Goal: Task Accomplishment & Management: Manage account settings

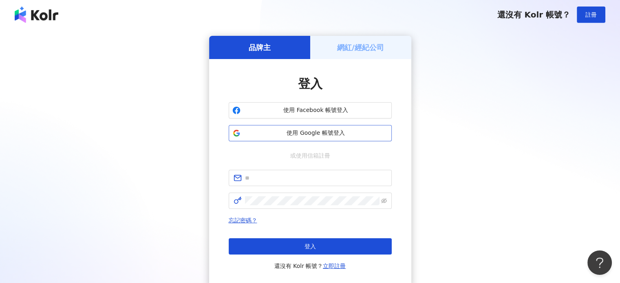
click at [317, 133] on span "使用 Google 帳號登入" at bounding box center [316, 133] width 144 height 8
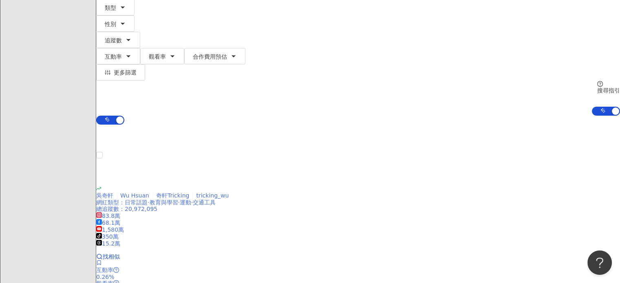
scroll to position [122, 0]
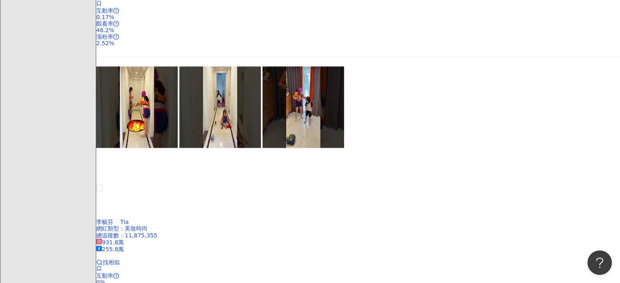
scroll to position [978, 0]
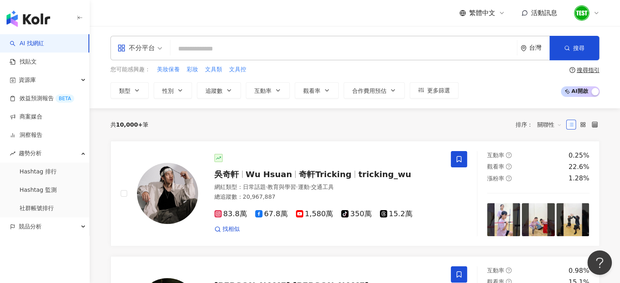
click at [593, 13] on icon at bounding box center [596, 13] width 7 height 7
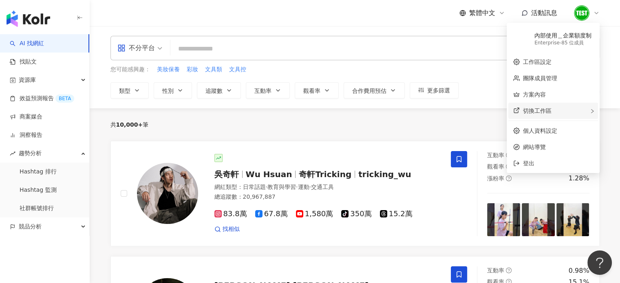
click at [543, 111] on span "切換工作區" at bounding box center [537, 111] width 29 height 7
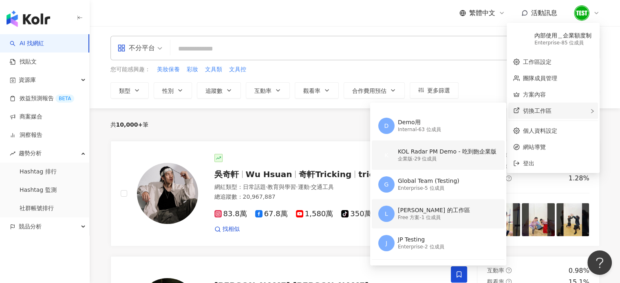
scroll to position [34, 0]
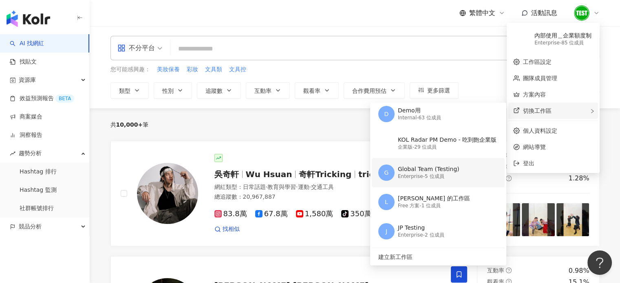
click at [420, 176] on div "Enterprise - 5 位成員" at bounding box center [429, 176] width 62 height 7
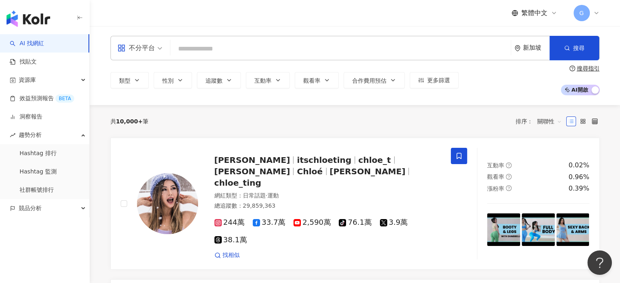
click at [595, 13] on icon at bounding box center [596, 13] width 7 height 7
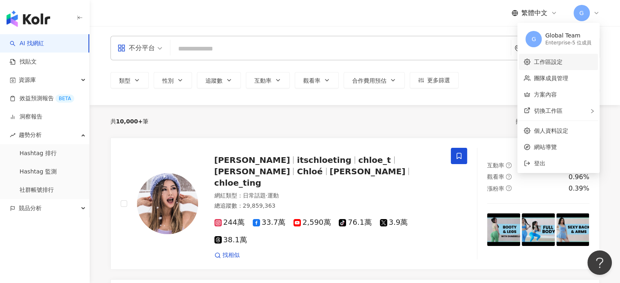
click at [545, 65] on link "工作區設定" at bounding box center [547, 62] width 29 height 7
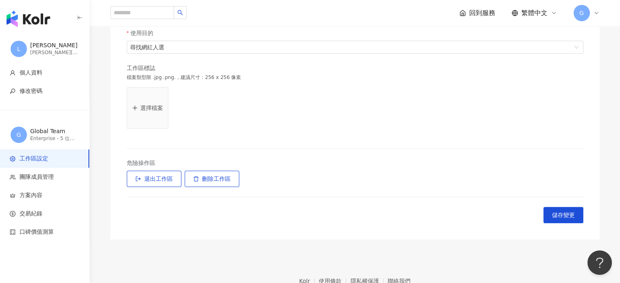
scroll to position [244, 0]
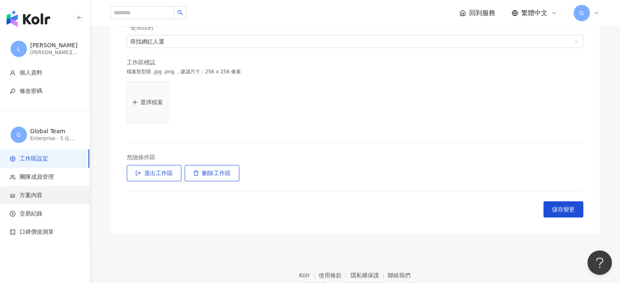
click at [52, 195] on span "方案內容" at bounding box center [46, 195] width 73 height 8
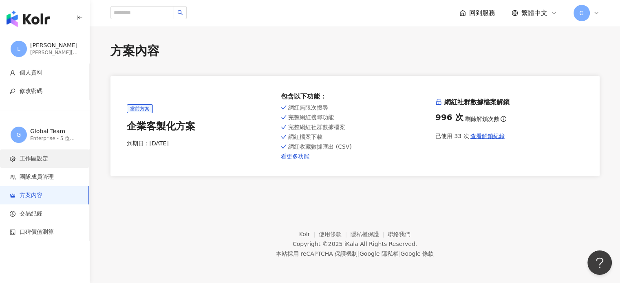
click at [18, 158] on span "工作區設定" at bounding box center [46, 159] width 73 height 8
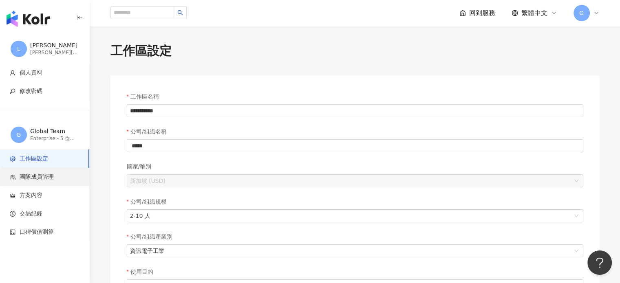
click at [49, 174] on span "團隊成員管理" at bounding box center [37, 177] width 34 height 8
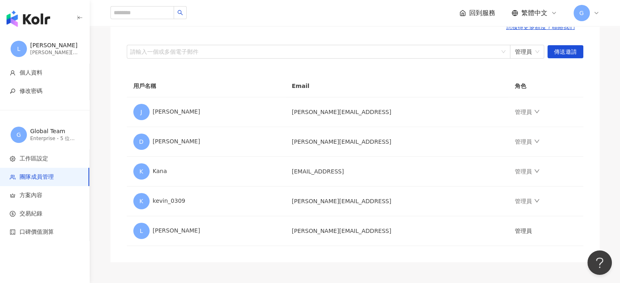
scroll to position [161, 0]
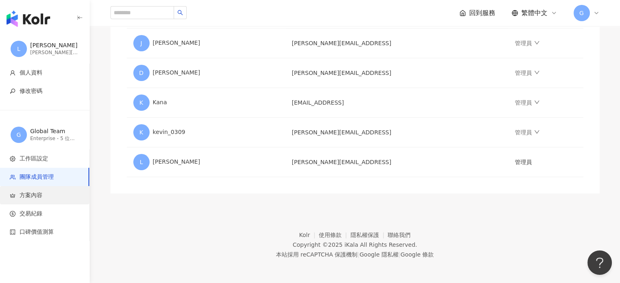
click at [34, 193] on span "方案內容" at bounding box center [31, 195] width 23 height 8
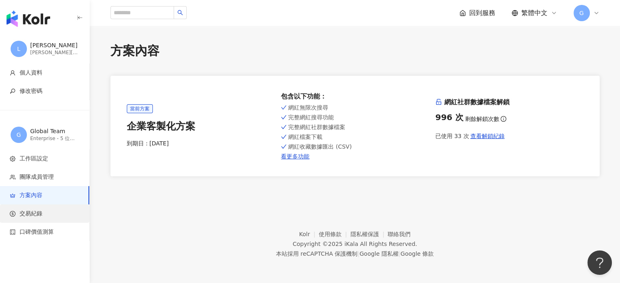
click at [30, 214] on span "交易紀錄" at bounding box center [31, 214] width 23 height 8
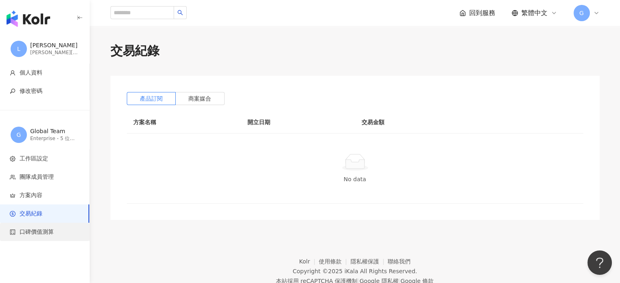
click at [33, 232] on span "口碑價值測算" at bounding box center [37, 232] width 34 height 8
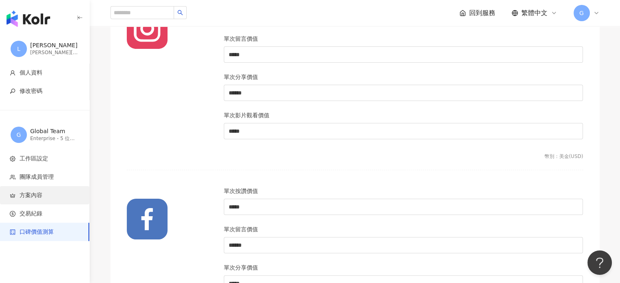
scroll to position [163, 0]
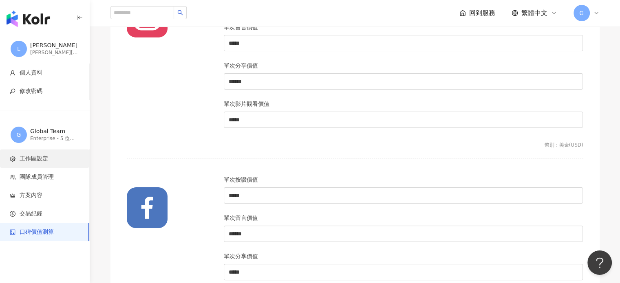
click at [29, 158] on span "工作區設定" at bounding box center [34, 159] width 29 height 8
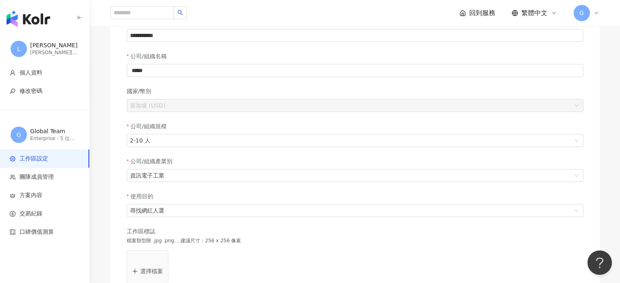
scroll to position [163, 0]
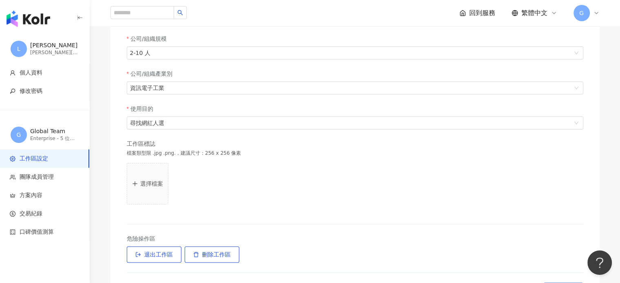
click at [597, 14] on icon at bounding box center [596, 13] width 7 height 7
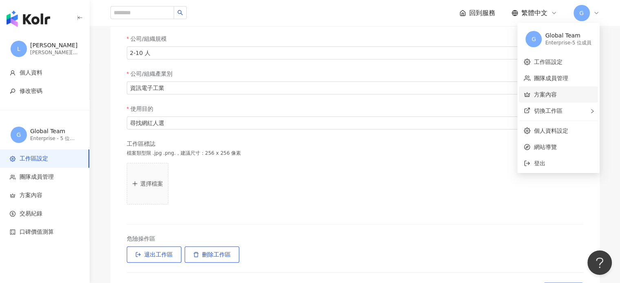
click at [548, 94] on link "方案內容" at bounding box center [544, 94] width 23 height 7
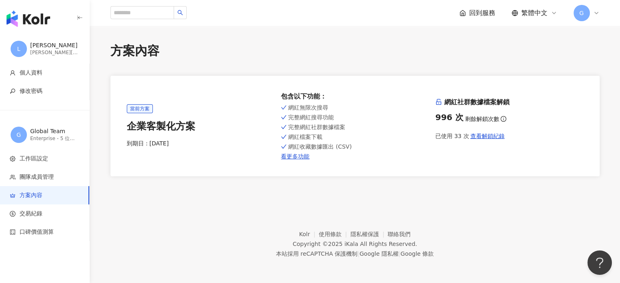
click at [48, 133] on div "Global Team" at bounding box center [54, 131] width 49 height 8
click at [34, 156] on span "工作區設定" at bounding box center [34, 159] width 29 height 8
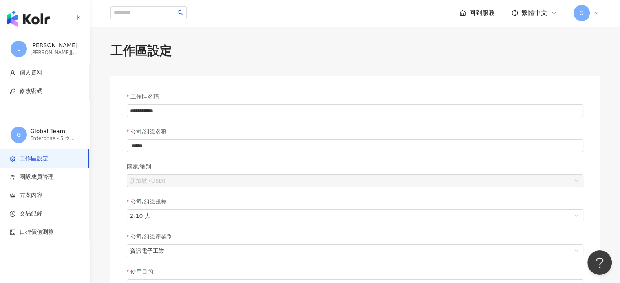
click at [143, 168] on label "國家/幣別" at bounding box center [142, 166] width 31 height 9
click at [166, 176] on span "新加坡 (USD)" at bounding box center [355, 181] width 450 height 12
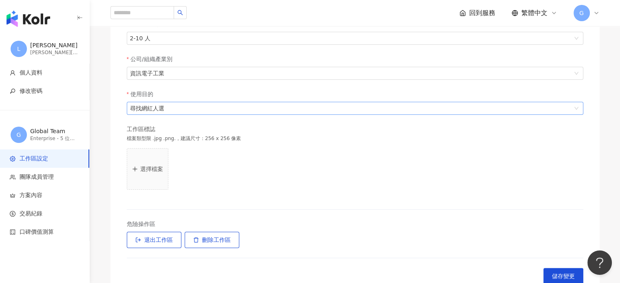
scroll to position [122, 0]
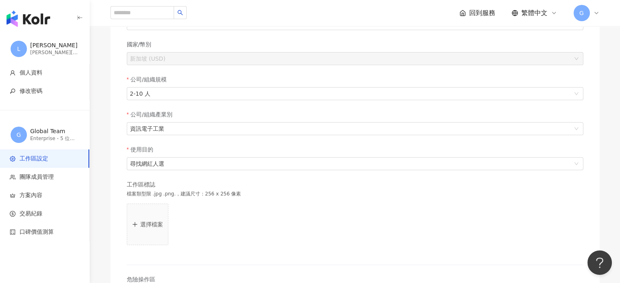
click at [597, 9] on div "G" at bounding box center [586, 13] width 26 height 16
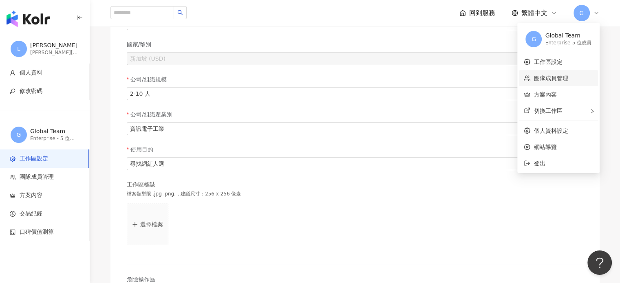
click at [558, 81] on link "團隊成員管理" at bounding box center [550, 78] width 34 height 7
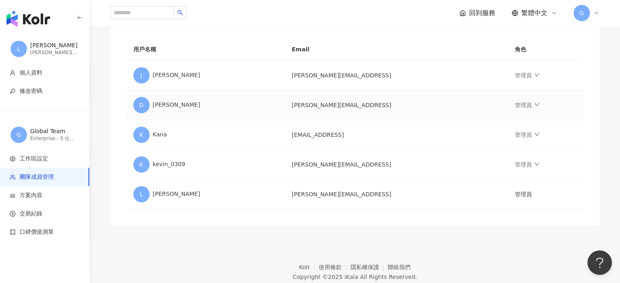
scroll to position [161, 0]
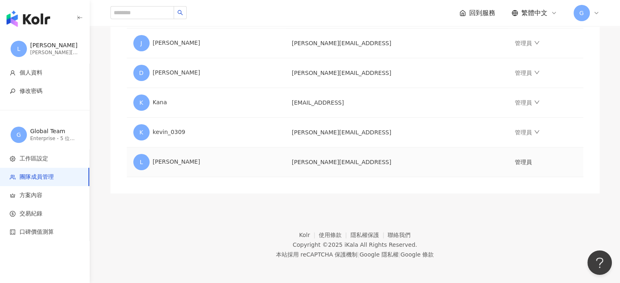
click at [508, 162] on td "管理員" at bounding box center [545, 162] width 75 height 30
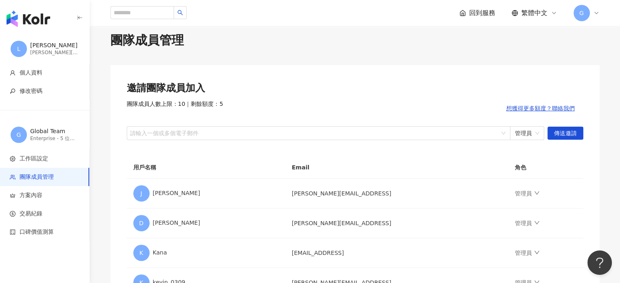
scroll to position [0, 0]
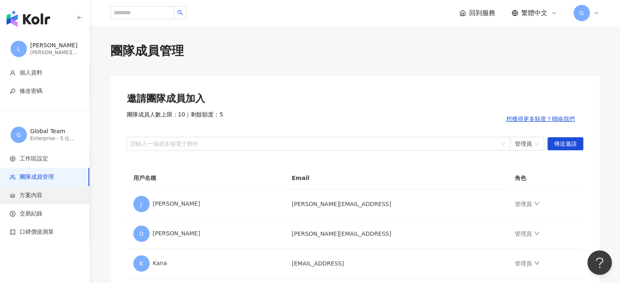
drag, startPoint x: 26, startPoint y: 196, endPoint x: 26, endPoint y: 204, distance: 7.7
click at [26, 196] on span "方案內容" at bounding box center [31, 195] width 23 height 8
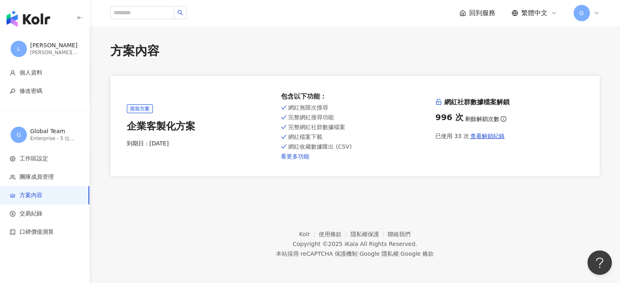
click at [294, 155] on link "看更多功能" at bounding box center [355, 156] width 148 height 7
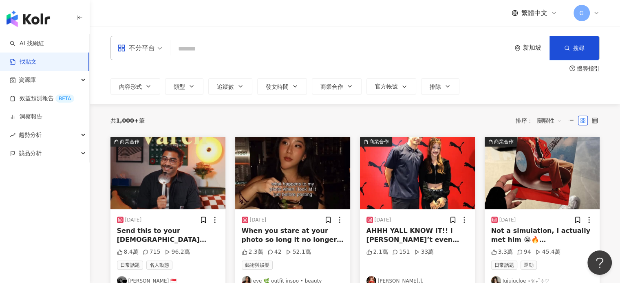
click at [529, 50] on div "新加坡" at bounding box center [536, 47] width 26 height 7
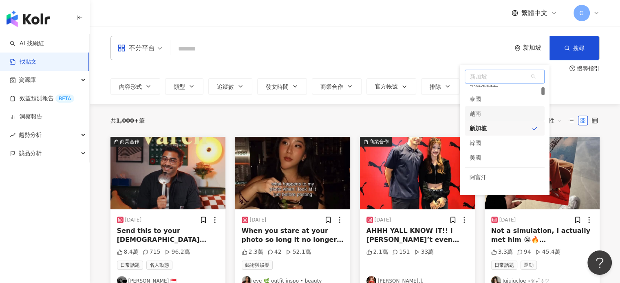
scroll to position [41, 0]
click at [496, 123] on div "印度尼西亞" at bounding box center [483, 125] width 29 height 15
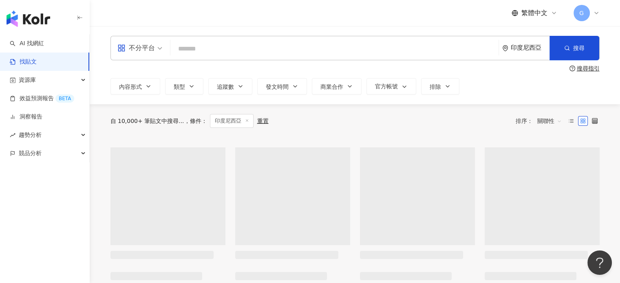
click at [597, 9] on div "G" at bounding box center [586, 13] width 26 height 16
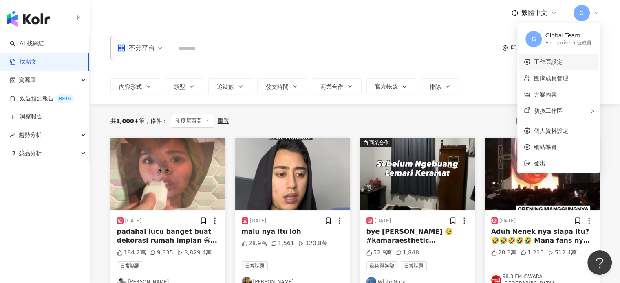
click at [551, 65] on link "工作區設定" at bounding box center [547, 62] width 29 height 7
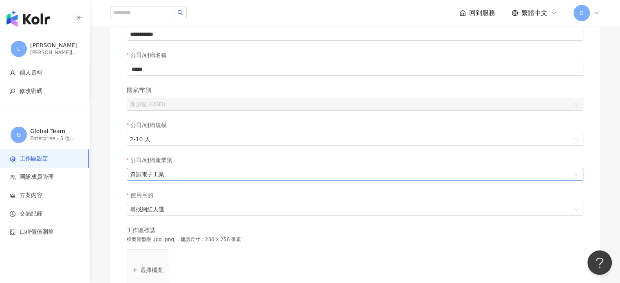
scroll to position [81, 0]
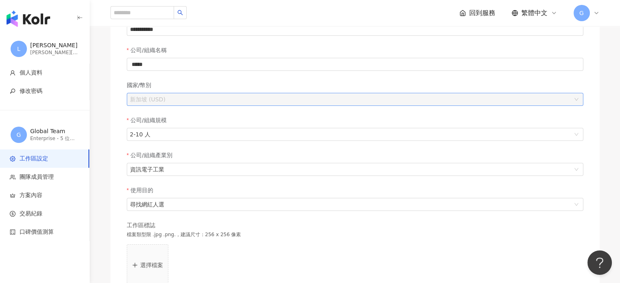
click at [178, 101] on span "新加坡 (USD)" at bounding box center [355, 99] width 450 height 12
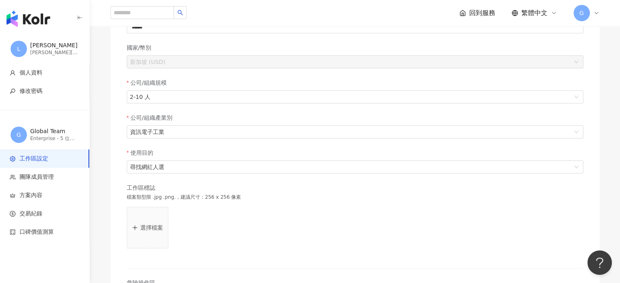
scroll to position [163, 0]
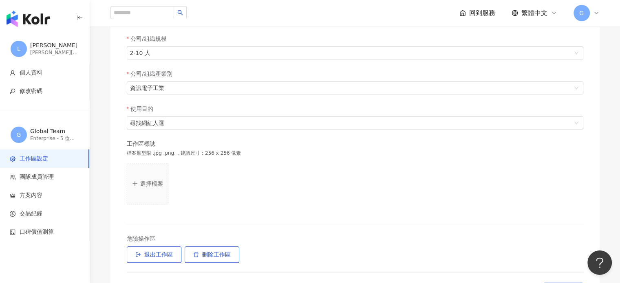
click at [37, 160] on span "工作區設定" at bounding box center [34, 159] width 29 height 8
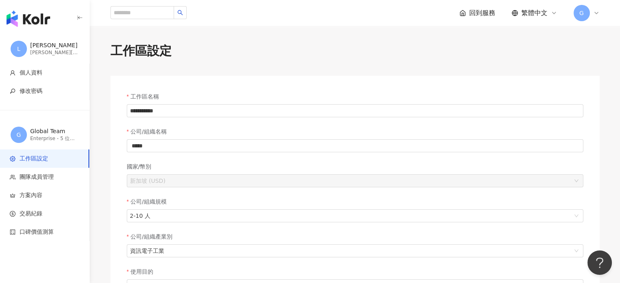
click at [41, 133] on div "Global Team" at bounding box center [54, 131] width 49 height 8
click at [41, 167] on li "工作區設定" at bounding box center [44, 158] width 89 height 18
click at [41, 176] on span "團隊成員管理" at bounding box center [37, 177] width 34 height 8
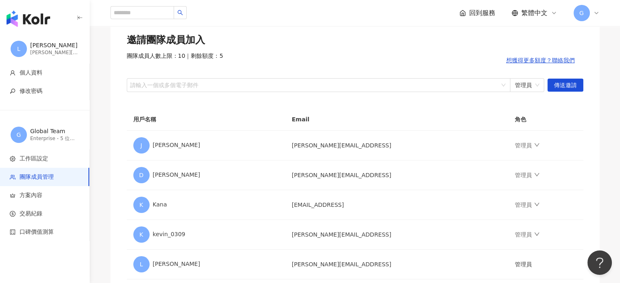
scroll to position [122, 0]
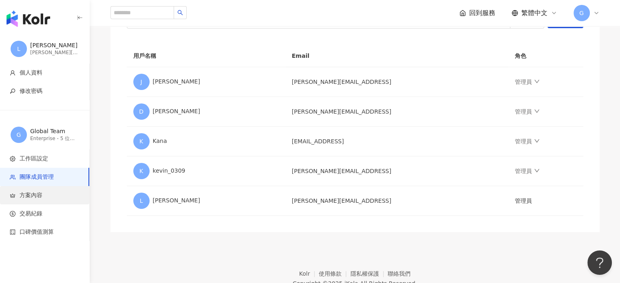
click at [26, 197] on span "方案內容" at bounding box center [31, 195] width 23 height 8
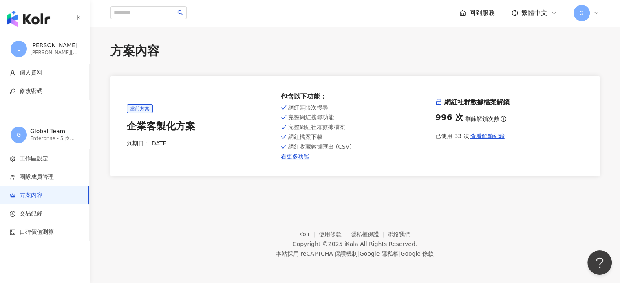
click at [141, 109] on span "當前方案" at bounding box center [140, 108] width 26 height 9
click at [156, 130] on div "企業客製化方案" at bounding box center [201, 127] width 148 height 14
click at [450, 140] on div "已使用 33 次 查看解鎖紀錄" at bounding box center [509, 136] width 148 height 16
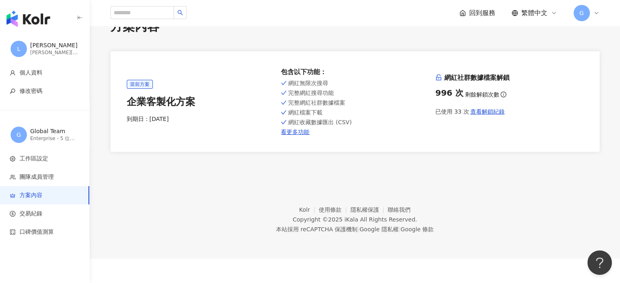
scroll to position [37, 0]
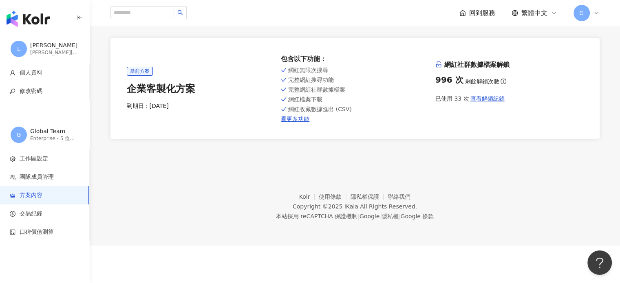
click at [556, 10] on icon at bounding box center [553, 13] width 7 height 7
click at [557, 11] on div "回到服務 繁體中文 G" at bounding box center [529, 13] width 140 height 16
click at [595, 14] on icon at bounding box center [596, 13] width 7 height 7
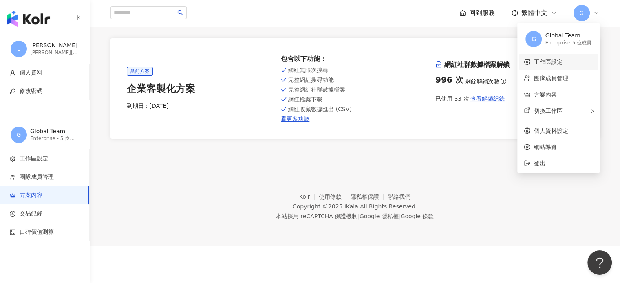
click at [545, 63] on link "工作區設定" at bounding box center [547, 62] width 29 height 7
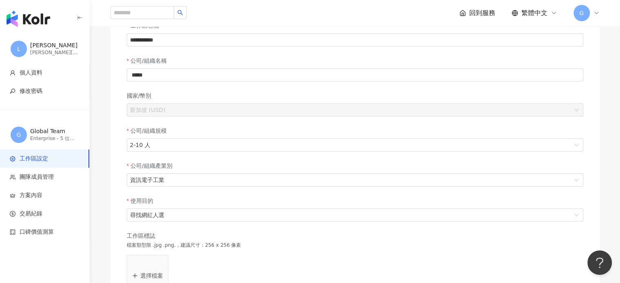
scroll to position [41, 0]
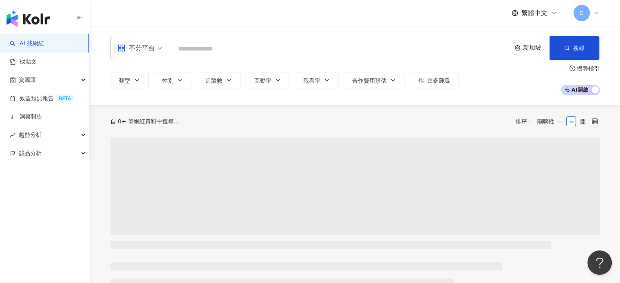
click at [594, 11] on icon at bounding box center [596, 13] width 7 height 7
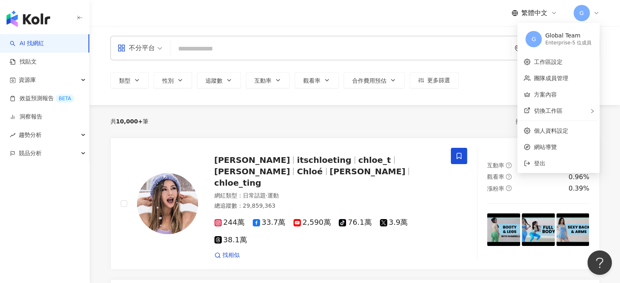
click at [559, 37] on div "Global Team" at bounding box center [568, 36] width 46 height 8
click at [535, 39] on span "G" at bounding box center [533, 39] width 4 height 9
click at [562, 32] on div "Global Team" at bounding box center [568, 36] width 46 height 8
click at [546, 60] on link "工作區設定" at bounding box center [547, 62] width 29 height 7
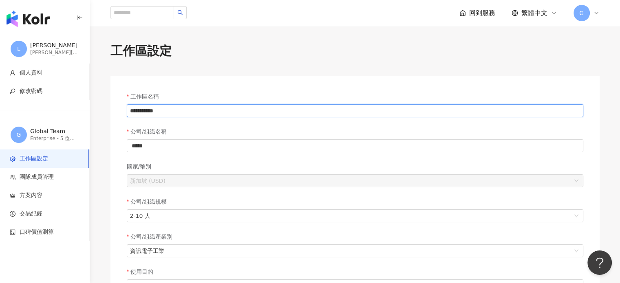
drag, startPoint x: 158, startPoint y: 114, endPoint x: 117, endPoint y: 115, distance: 40.7
click at [117, 115] on div "**********" at bounding box center [354, 277] width 489 height 402
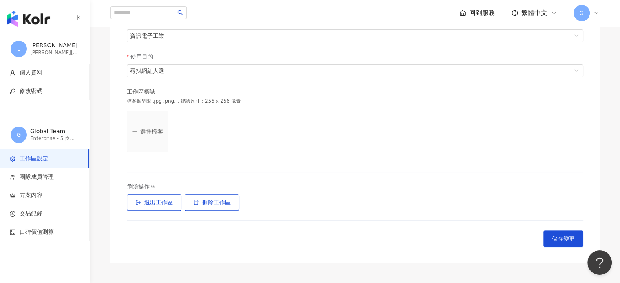
scroll to position [244, 0]
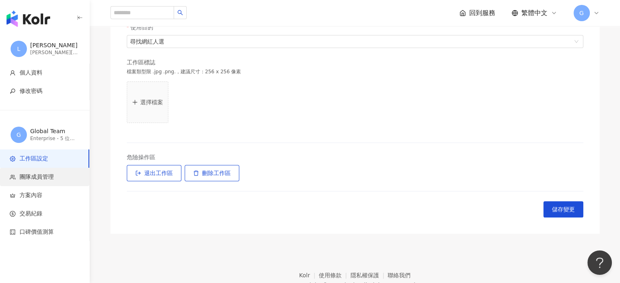
click at [36, 176] on span "團隊成員管理" at bounding box center [37, 177] width 34 height 8
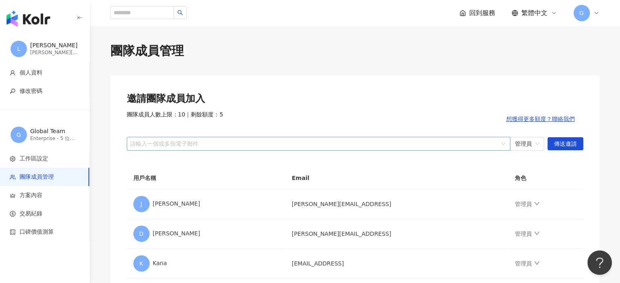
scroll to position [161, 0]
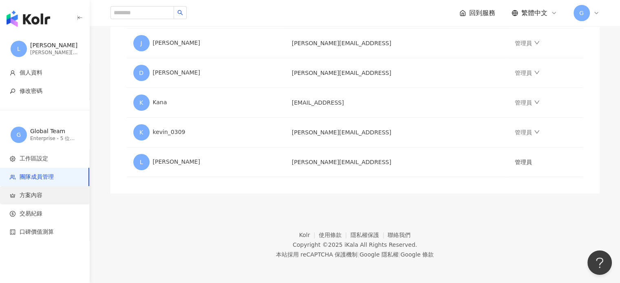
click at [43, 193] on span "方案內容" at bounding box center [46, 195] width 73 height 8
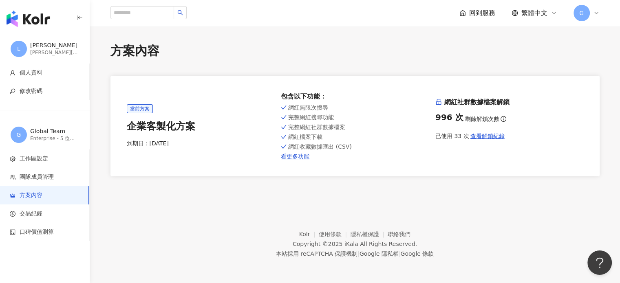
click at [354, 60] on div "方案內容 當前方案 企業客製化方案 到期日： [DATE] 包含以下功能 ： 網紅無限次搜尋 完整網紅搜尋功能 完整網紅社群數據檔案 網紅檔案下載 網紅收藏數…" at bounding box center [354, 109] width 521 height 134
click at [530, 13] on span "繁體中文" at bounding box center [534, 13] width 26 height 9
click at [576, 13] on span "G" at bounding box center [581, 13] width 16 height 16
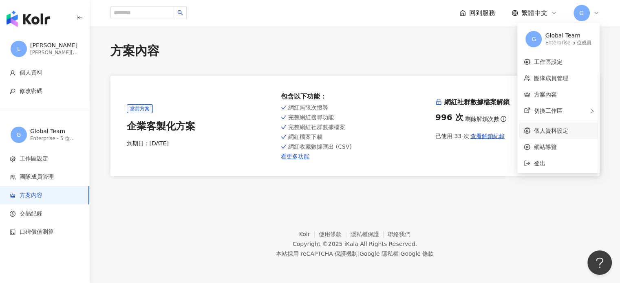
click at [539, 132] on link "個人資料設定" at bounding box center [550, 130] width 34 height 7
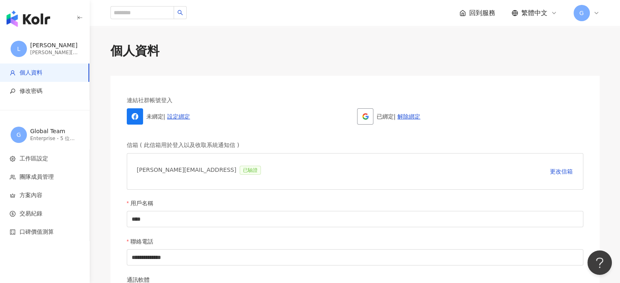
click at [31, 41] on div "L [PERSON_NAME] [PERSON_NAME][EMAIL_ADDRESS]" at bounding box center [45, 48] width 90 height 29
click at [26, 92] on span "修改密碼" at bounding box center [31, 91] width 23 height 8
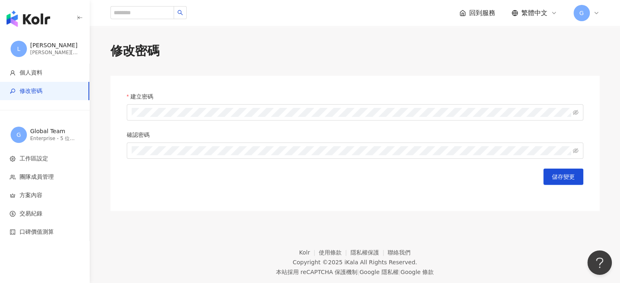
click at [77, 18] on icon "button" at bounding box center [80, 18] width 7 height 7
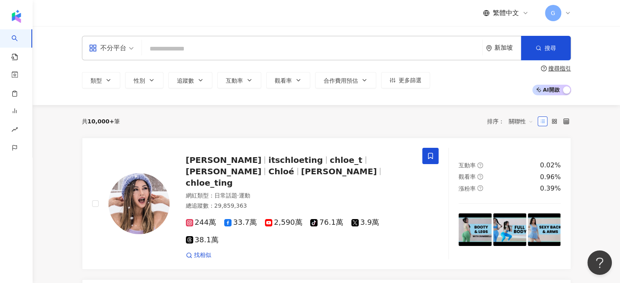
click at [569, 16] on icon at bounding box center [567, 13] width 7 height 7
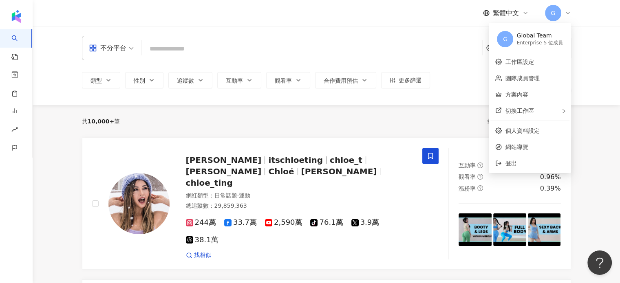
click at [428, 29] on div "不分平台 新加坡 搜尋 類型 性別 追蹤數 互動率 觀看率 合作費用預估 更多篩選 搜尋指引 AI 開啟 AI 關閉" at bounding box center [326, 65] width 587 height 79
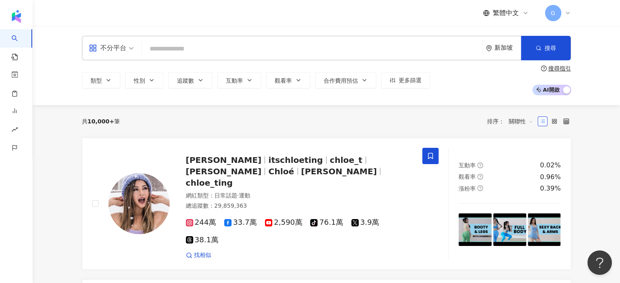
click at [494, 47] on div "新加坡" at bounding box center [507, 47] width 26 height 7
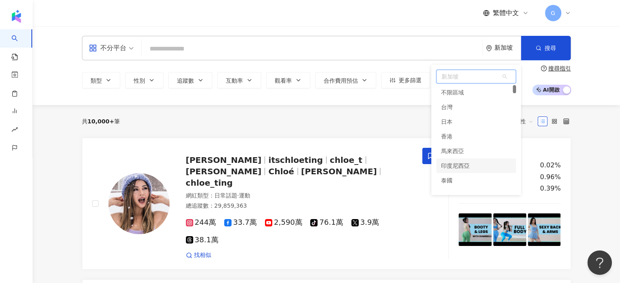
click at [468, 161] on div "印度尼西亞" at bounding box center [455, 165] width 29 height 15
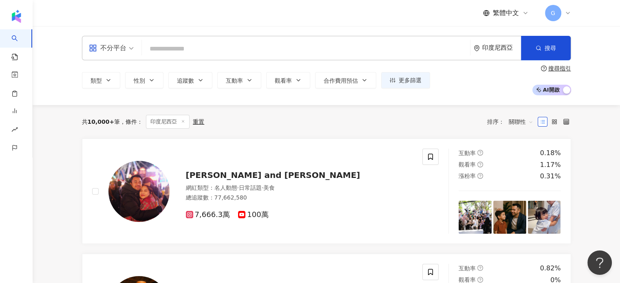
click at [568, 10] on icon at bounding box center [567, 13] width 7 height 7
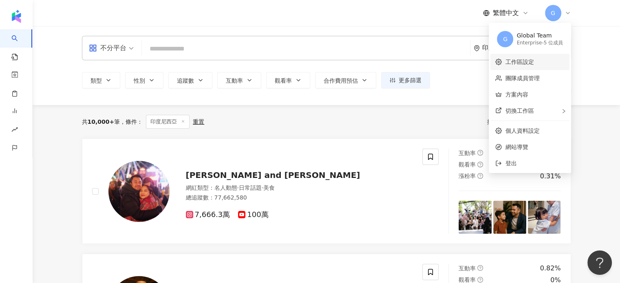
click at [531, 62] on link "工作區設定" at bounding box center [519, 62] width 29 height 7
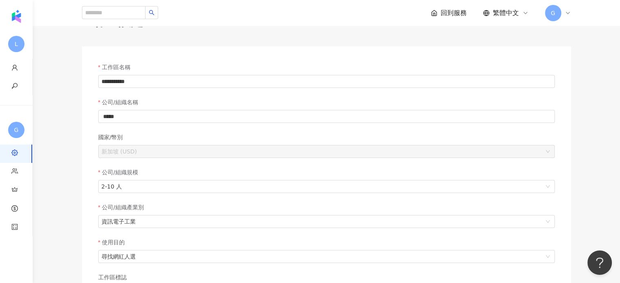
scroll to position [122, 0]
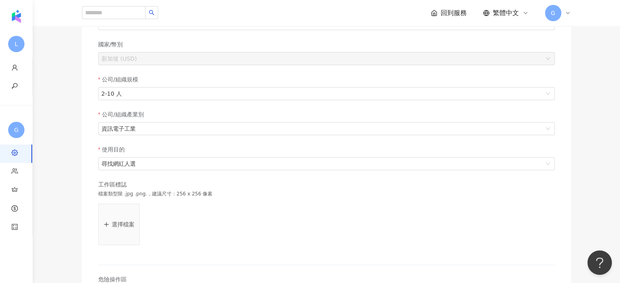
click at [194, 66] on form "**********" at bounding box center [326, 155] width 456 height 370
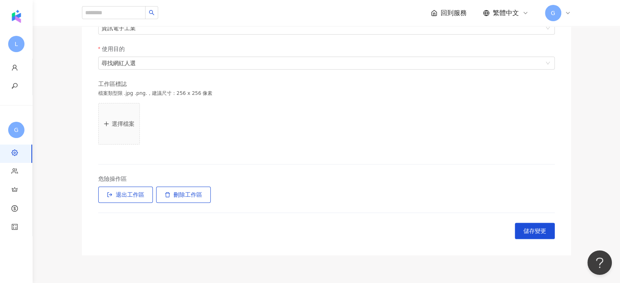
scroll to position [165, 0]
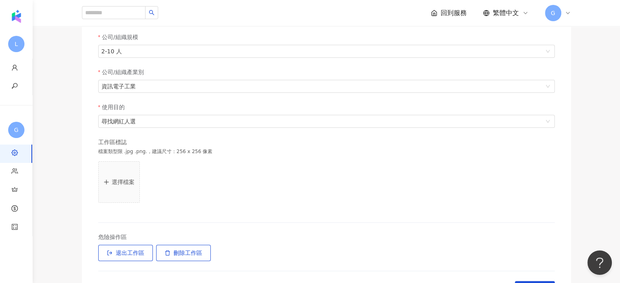
click at [440, 15] on span "回到服務" at bounding box center [453, 13] width 26 height 9
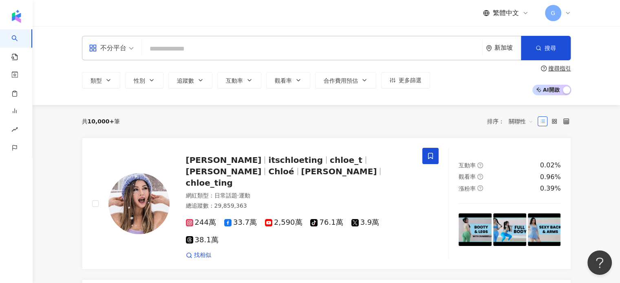
click at [508, 46] on div "新加坡" at bounding box center [507, 47] width 26 height 7
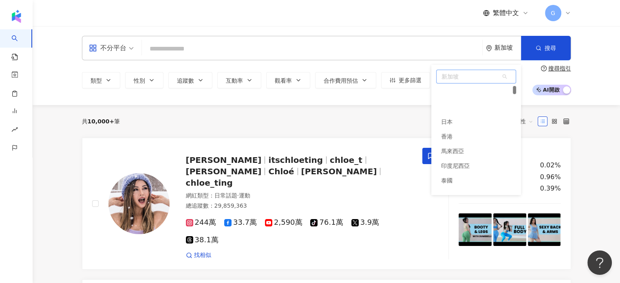
scroll to position [30, 0]
click at [458, 137] on div "印度尼西亞" at bounding box center [455, 135] width 29 height 15
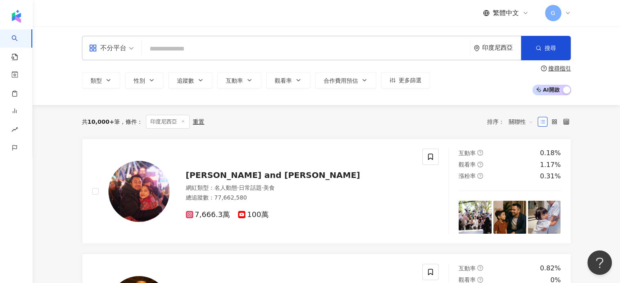
click at [385, 27] on div "不分平台 印度尼西亞 搜尋 類型 性別 追蹤數 互動率 觀看率 合作費用預估 更多篩選 搜尋指引 AI 開啟 AI 關閉" at bounding box center [326, 65] width 587 height 79
click at [558, 11] on span "G" at bounding box center [553, 13] width 16 height 16
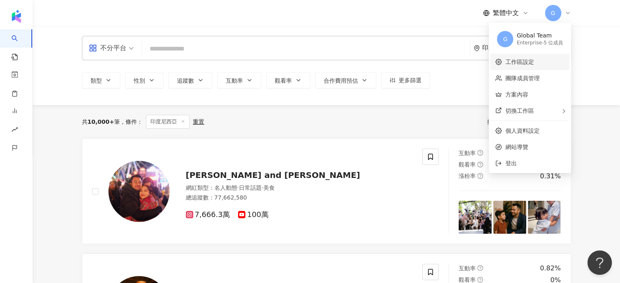
click at [513, 65] on link "工作區設定" at bounding box center [519, 62] width 29 height 7
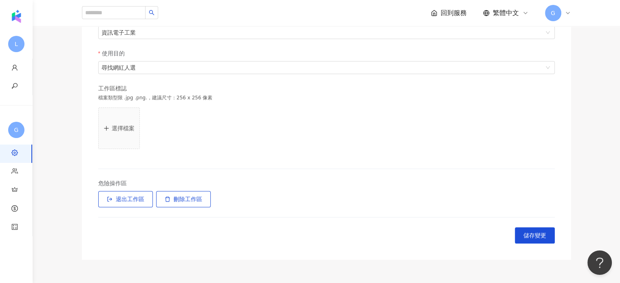
scroll to position [285, 0]
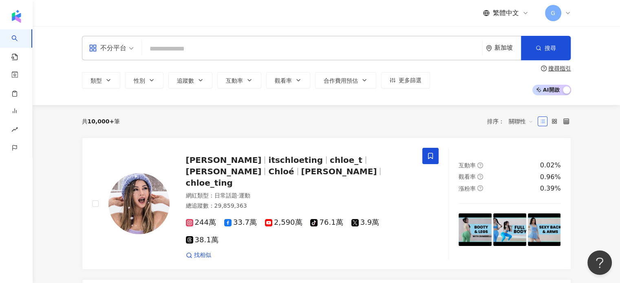
click at [559, 14] on span "G" at bounding box center [553, 13] width 16 height 16
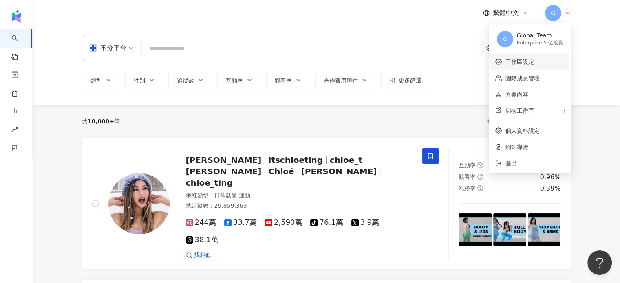
click at [507, 63] on link "工作區設定" at bounding box center [519, 62] width 29 height 7
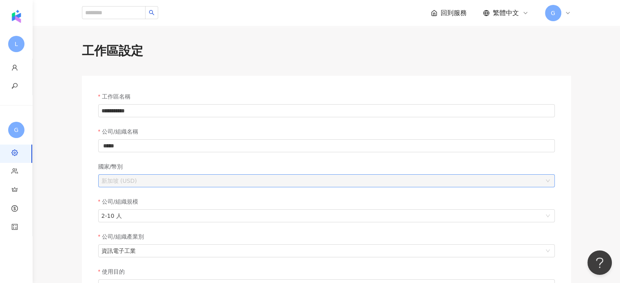
click at [181, 185] on span "新加坡 (USD)" at bounding box center [326, 181] width 450 height 12
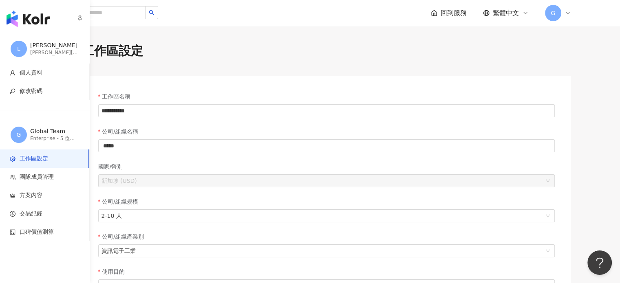
click at [34, 129] on div "Global Team" at bounding box center [54, 131] width 49 height 8
click at [39, 131] on div "Global Team" at bounding box center [54, 131] width 49 height 8
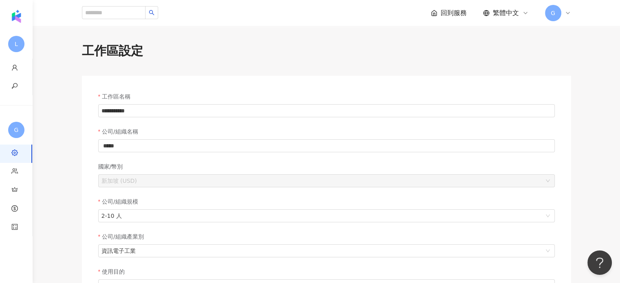
click at [441, 15] on span "回到服務" at bounding box center [453, 13] width 26 height 9
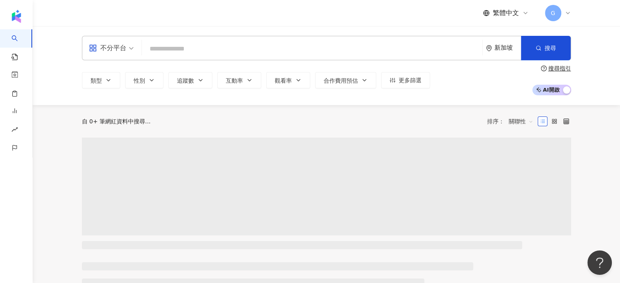
click at [500, 51] on div "新加坡" at bounding box center [507, 47] width 26 height 7
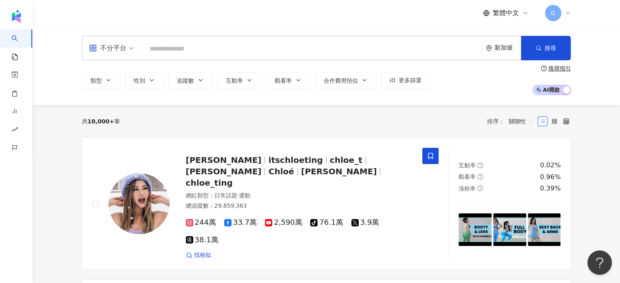
scroll to position [30, 0]
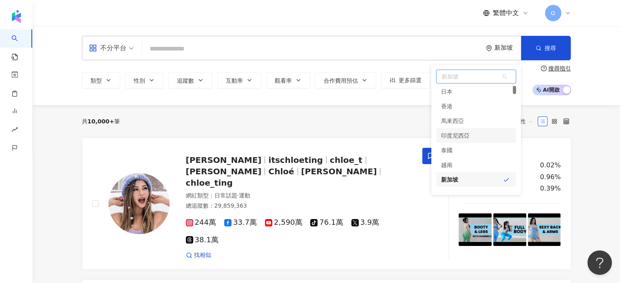
click at [459, 135] on div "印度尼西亞" at bounding box center [455, 135] width 29 height 15
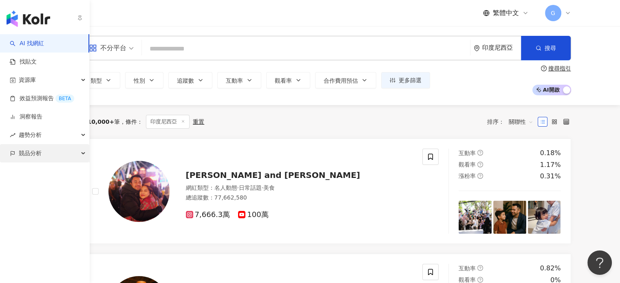
click at [51, 154] on div "競品分析" at bounding box center [44, 153] width 89 height 18
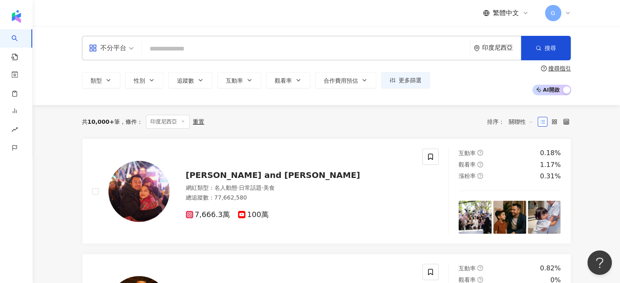
click at [567, 15] on icon at bounding box center [567, 13] width 7 height 7
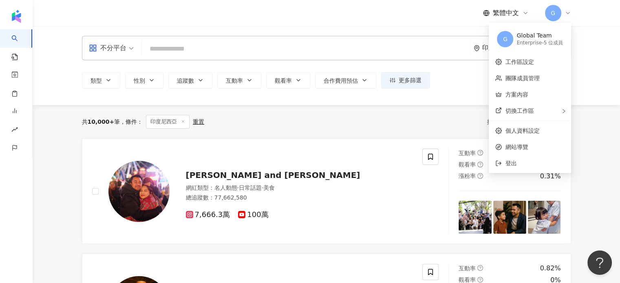
click at [242, 52] on input "search" at bounding box center [305, 48] width 321 height 15
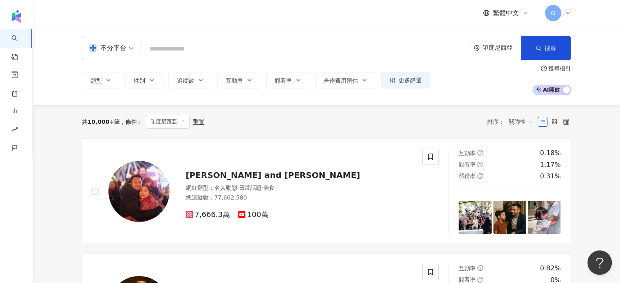
click at [570, 11] on icon at bounding box center [567, 13] width 7 height 7
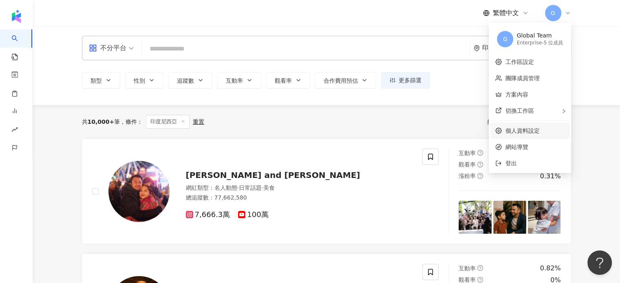
click at [526, 134] on link "個人資料設定" at bounding box center [522, 130] width 34 height 7
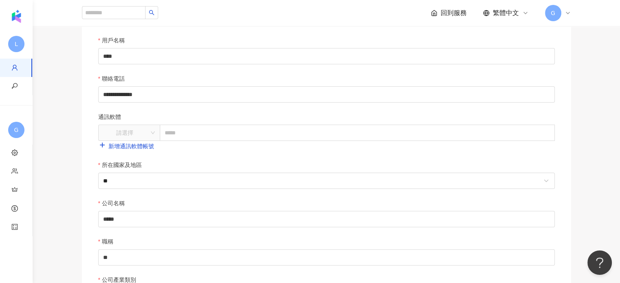
scroll to position [326, 0]
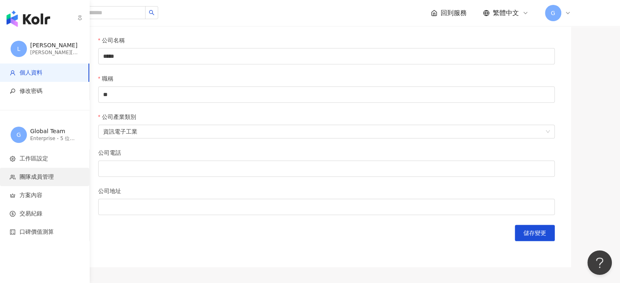
click at [29, 176] on span "團隊成員管理" at bounding box center [37, 177] width 34 height 8
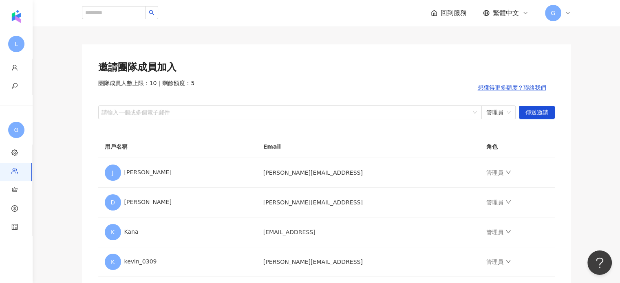
scroll to position [122, 0]
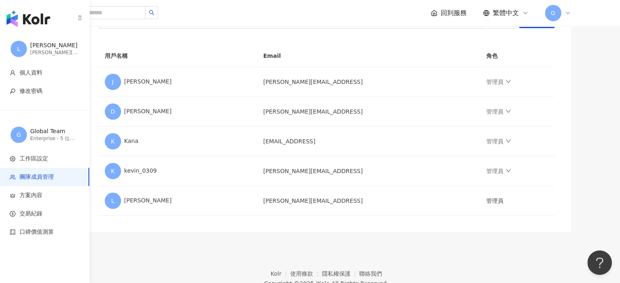
click at [34, 51] on div "lisa.yeh@ikala.ai" at bounding box center [54, 52] width 49 height 7
click at [33, 42] on div "lisa" at bounding box center [54, 46] width 49 height 8
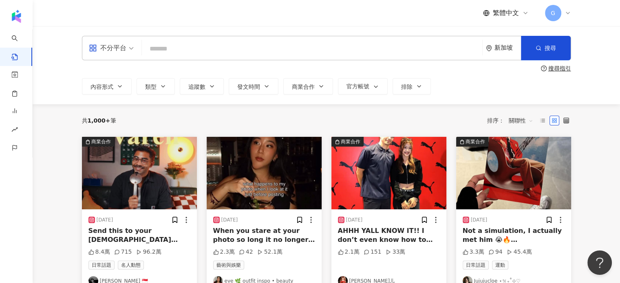
click at [561, 15] on div "G" at bounding box center [558, 13] width 26 height 16
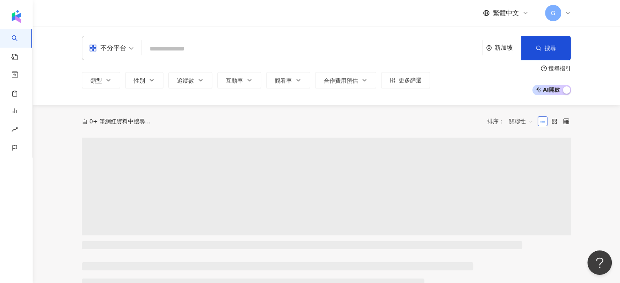
click at [564, 10] on icon at bounding box center [567, 13] width 7 height 7
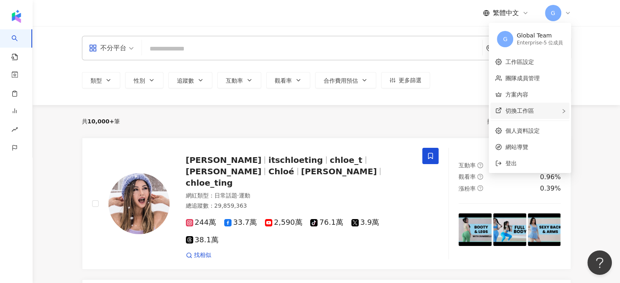
click at [526, 114] on span "切換工作區" at bounding box center [519, 111] width 29 height 7
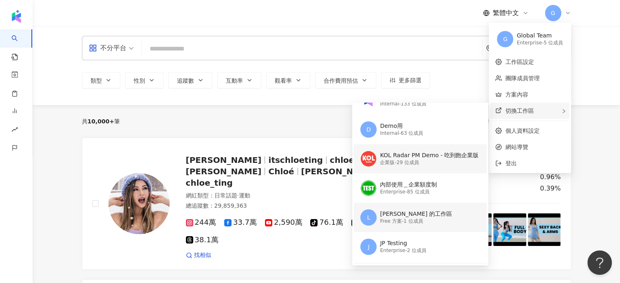
scroll to position [34, 0]
